Goal: Task Accomplishment & Management: Use online tool/utility

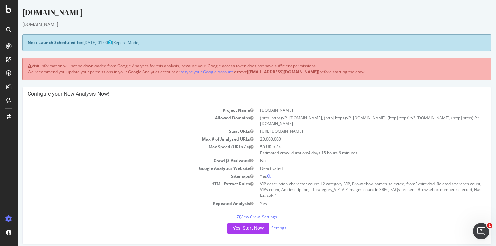
click at [163, 110] on td "Project Name" at bounding box center [142, 110] width 229 height 8
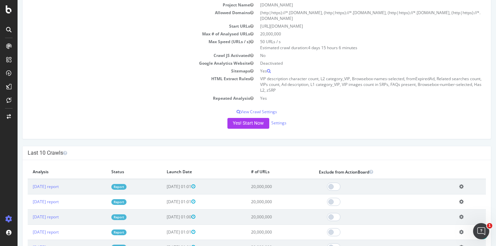
scroll to position [108, 0]
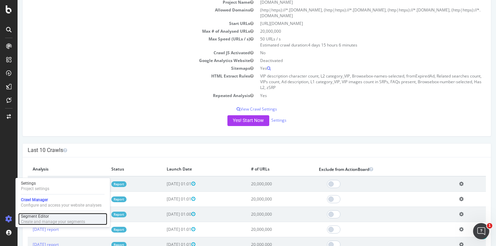
click at [37, 219] on div "Create and manage your segments" at bounding box center [53, 221] width 64 height 5
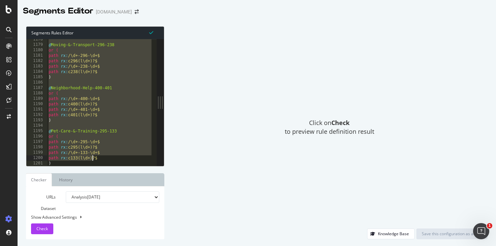
scroll to position [6401, 0]
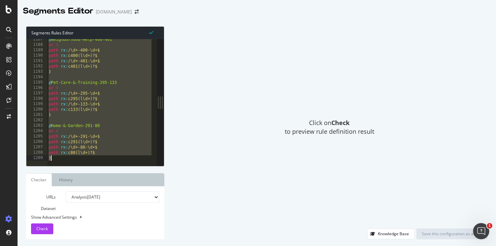
drag, startPoint x: 44, startPoint y: 42, endPoint x: 93, endPoint y: 202, distance: 166.7
click at [93, 202] on div "Segments Rules Editor [segment:pagetype] 1187 1188 1189 1190 1191 1192 1193 119…" at bounding box center [95, 132] width 138 height 213
type textarea "path rx:c80(l\d+)?$ )"
